Goal: Transaction & Acquisition: Purchase product/service

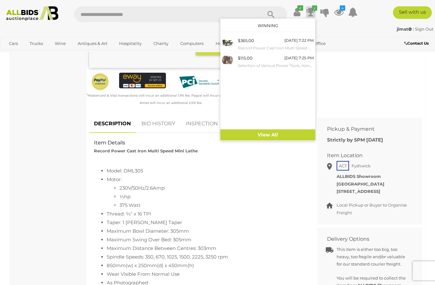
scroll to position [186, 0]
click at [151, 123] on div at bounding box center [217, 142] width 435 height 285
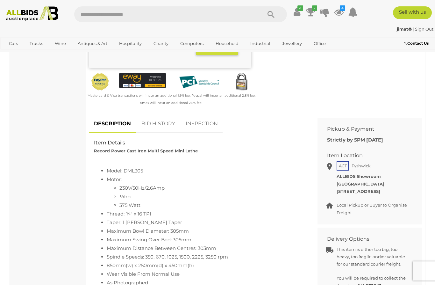
click at [157, 123] on link "BID HISTORY" at bounding box center [158, 123] width 43 height 19
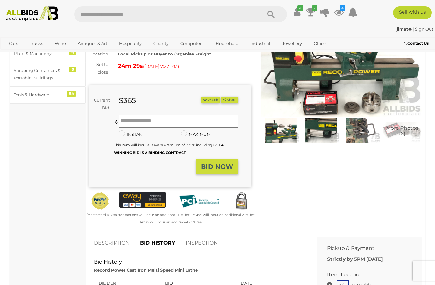
scroll to position [0, 0]
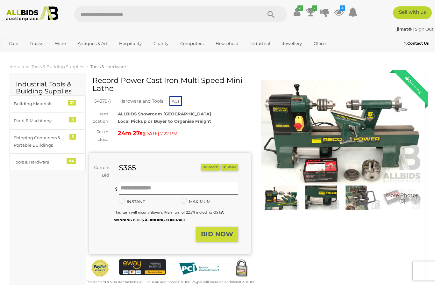
click at [101, 15] on input "text" at bounding box center [164, 14] width 181 height 16
type input "*****"
click at [316, 11] on icon at bounding box center [311, 11] width 9 height 11
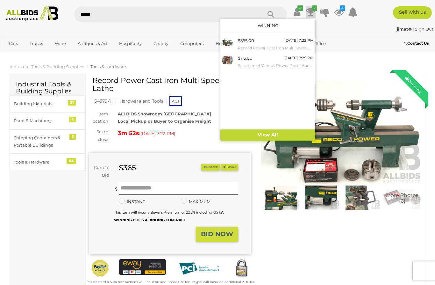
click at [279, 60] on div "$115.00 Today 7:25 PM Selection of Various Power Tools, Hand Tools and Hardware" at bounding box center [276, 62] width 76 height 14
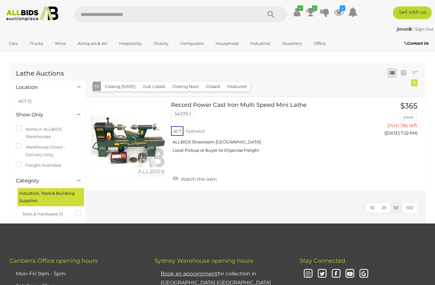
click at [212, 86] on button "Closed" at bounding box center [213, 87] width 22 height 10
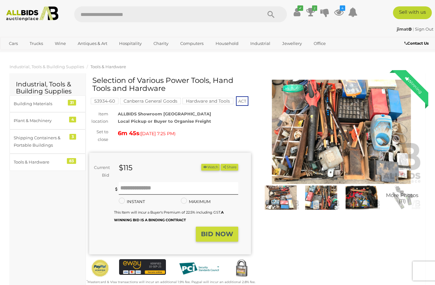
click at [316, 13] on icon at bounding box center [311, 11] width 9 height 11
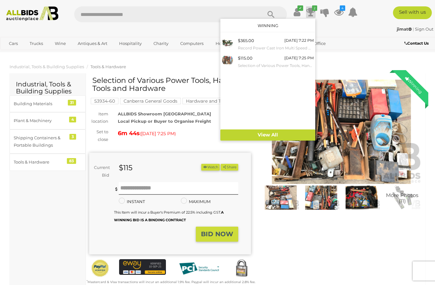
click at [290, 45] on small "Record Power Cast Iron Multi Speed Mini Lathe" at bounding box center [276, 48] width 76 height 7
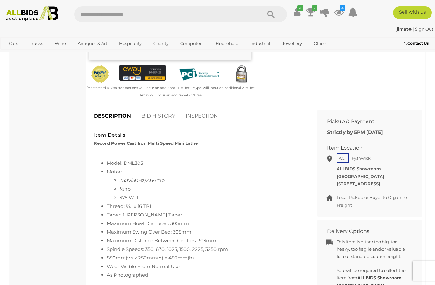
scroll to position [198, 0]
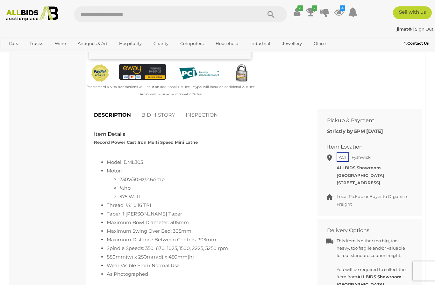
click at [162, 114] on link "BID HISTORY" at bounding box center [158, 115] width 43 height 19
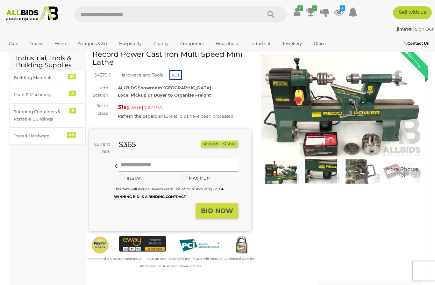
scroll to position [0, 0]
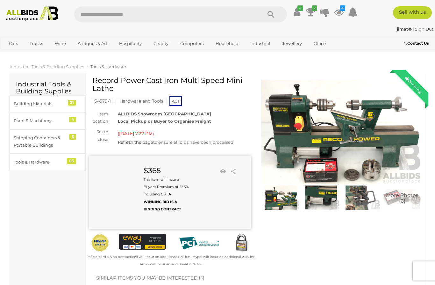
click at [317, 9] on icon "2" at bounding box center [314, 7] width 5 height 5
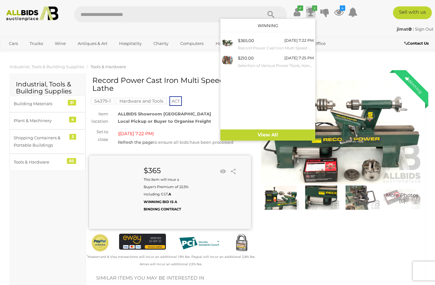
click at [302, 59] on div "[DATE] 7:25 PM" at bounding box center [299, 58] width 29 height 7
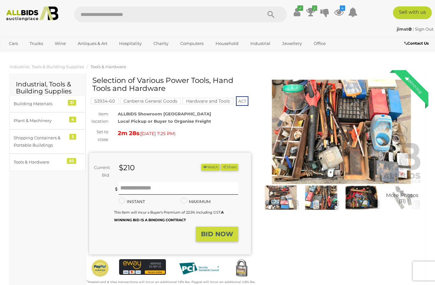
click at [282, 193] on img at bounding box center [280, 198] width 37 height 24
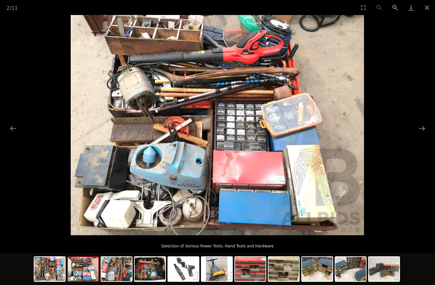
click at [421, 128] on button "Next slide" at bounding box center [422, 128] width 13 height 12
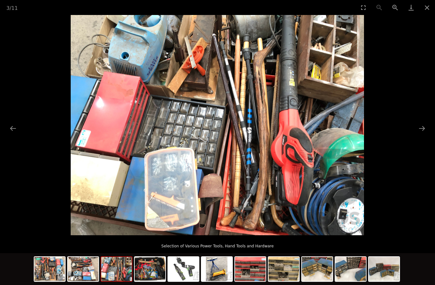
click at [420, 127] on button "Next slide" at bounding box center [422, 128] width 13 height 12
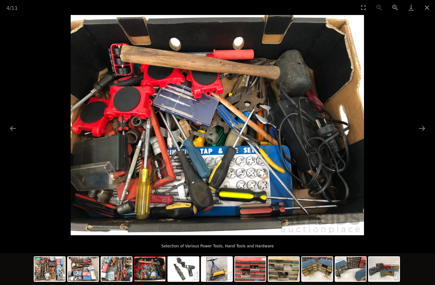
click at [423, 128] on button "Next slide" at bounding box center [422, 128] width 13 height 12
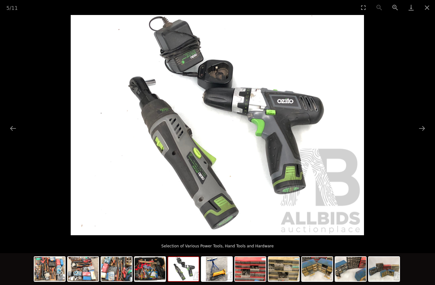
click at [419, 129] on button "Next slide" at bounding box center [422, 128] width 13 height 12
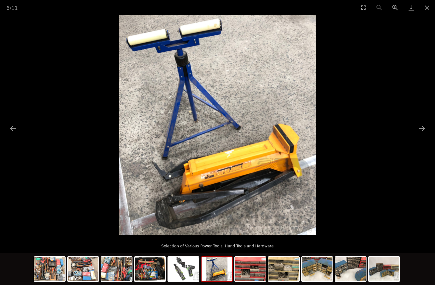
click at [417, 130] on button "Next slide" at bounding box center [422, 128] width 13 height 12
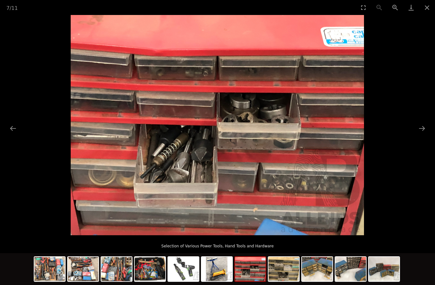
click at [420, 127] on button "Next slide" at bounding box center [422, 128] width 13 height 12
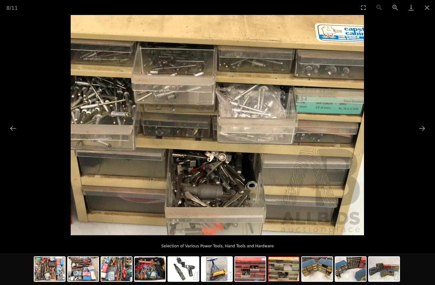
click at [420, 128] on button "Next slide" at bounding box center [422, 128] width 13 height 12
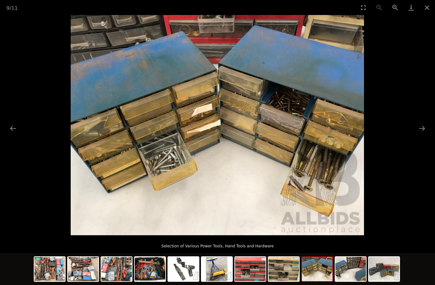
click at [426, 4] on button "Close gallery" at bounding box center [427, 7] width 16 height 15
